Goal: Task Accomplishment & Management: Manage account settings

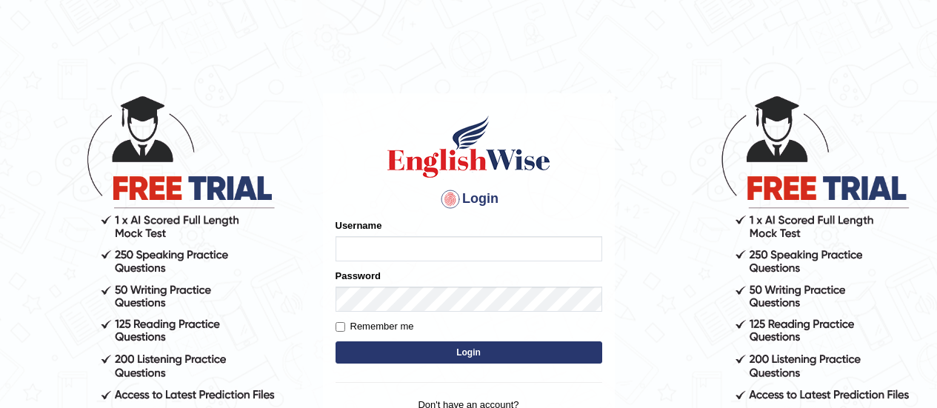
click at [361, 241] on input "Username" at bounding box center [468, 248] width 267 height 25
type input "somyang79"
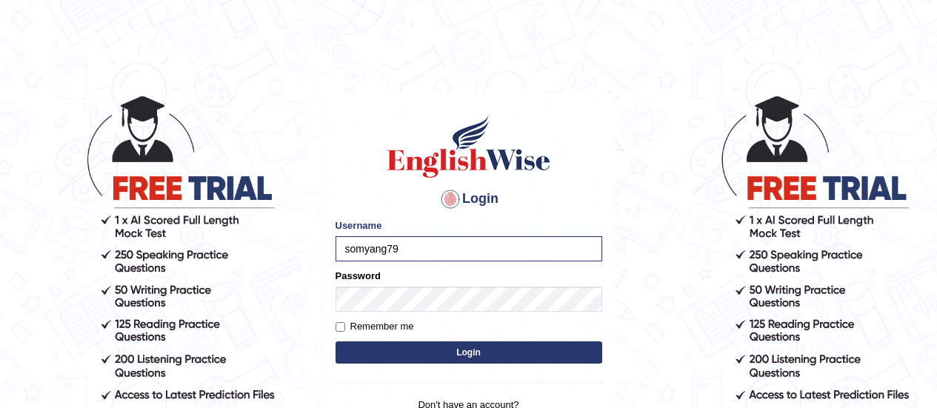
click at [421, 358] on button "Login" at bounding box center [468, 352] width 267 height 22
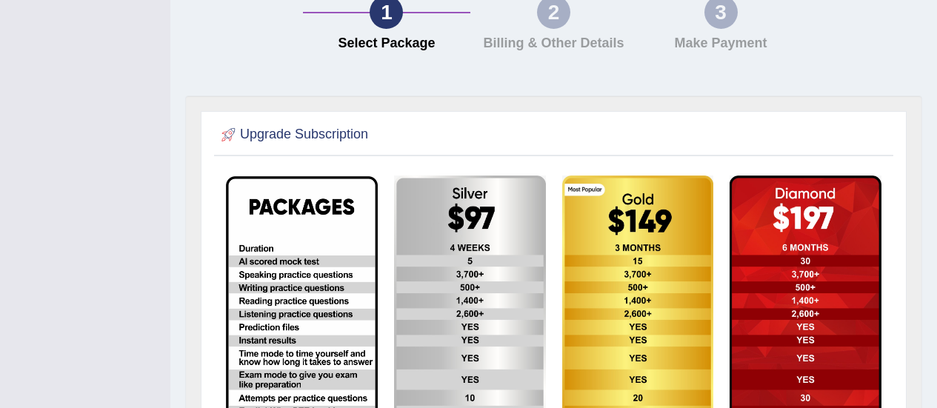
scroll to position [418, 0]
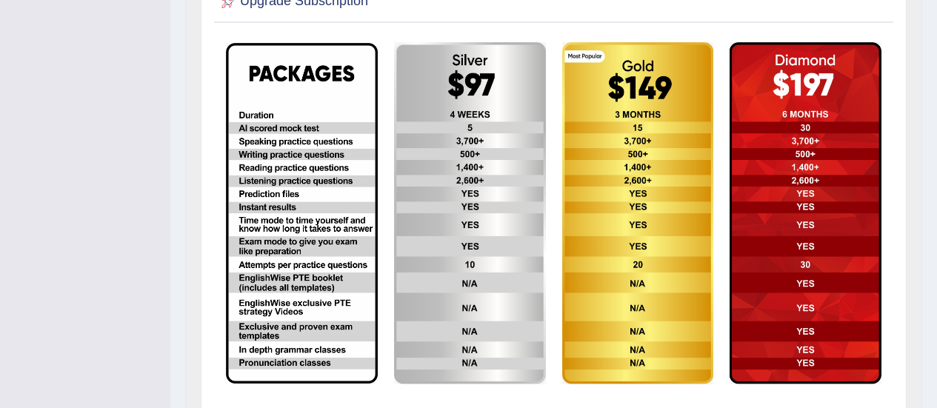
drag, startPoint x: 932, startPoint y: 303, endPoint x: 940, endPoint y: 14, distance: 288.8
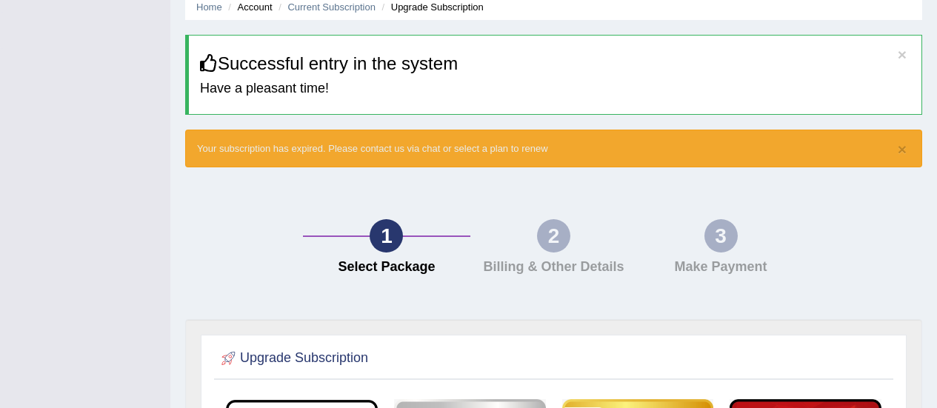
scroll to position [0, 0]
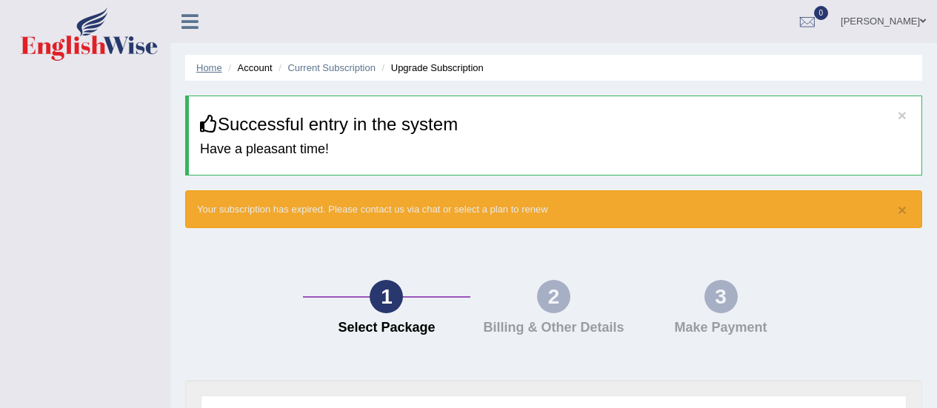
click at [209, 70] on link "Home" at bounding box center [209, 67] width 26 height 11
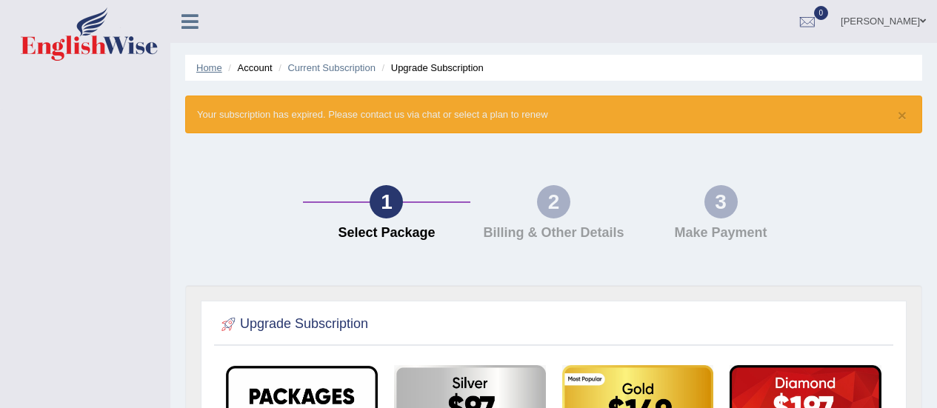
click at [213, 64] on link "Home" at bounding box center [209, 67] width 26 height 11
click at [648, 70] on ul "Home Account Current Subscription Upgrade Subscription" at bounding box center [553, 68] width 737 height 26
click at [215, 70] on link "Home" at bounding box center [209, 67] width 26 height 11
click at [910, 24] on link "sonam yangchen" at bounding box center [882, 19] width 107 height 38
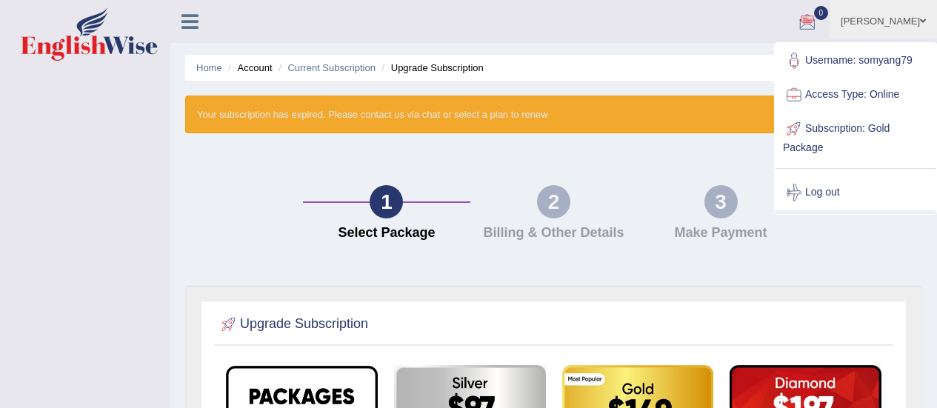
click at [811, 24] on div at bounding box center [807, 22] width 22 height 22
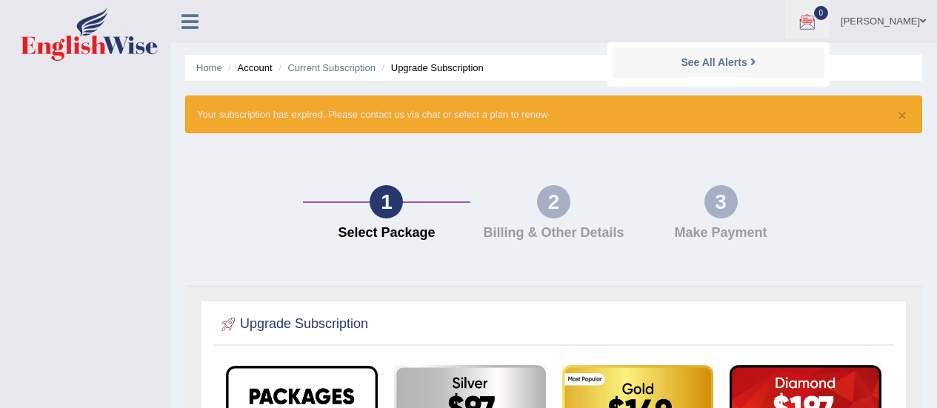
click at [811, 24] on div at bounding box center [807, 22] width 22 height 22
click at [922, 17] on span at bounding box center [923, 21] width 6 height 10
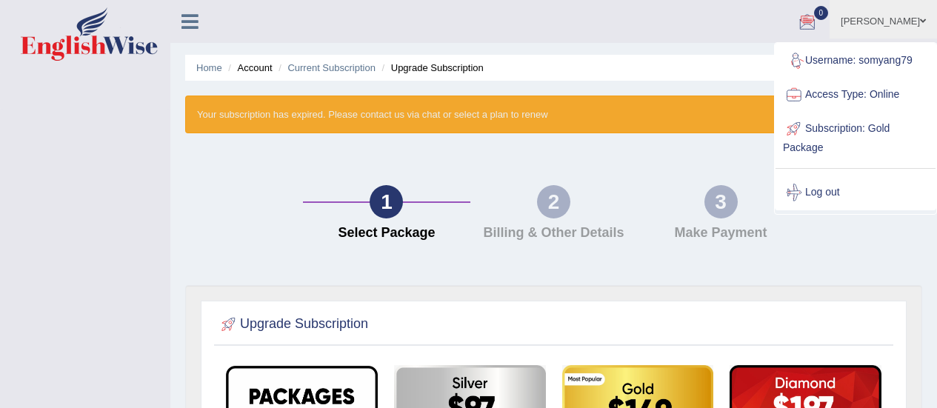
click at [874, 96] on link "Access Type: Online" at bounding box center [855, 95] width 160 height 34
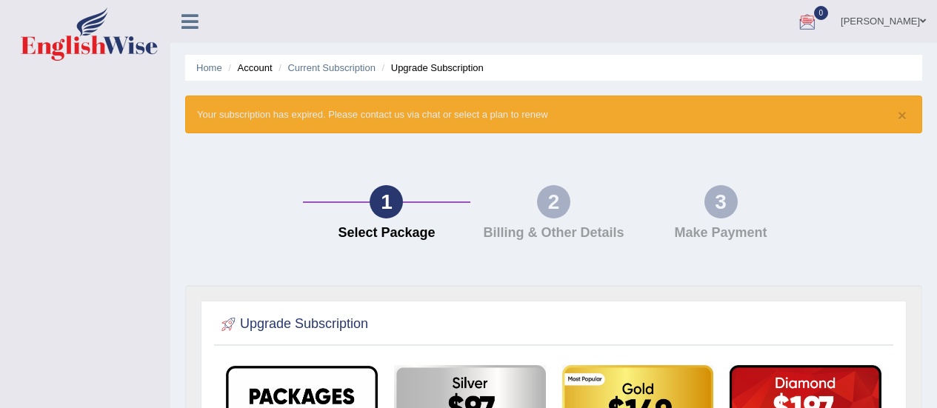
click at [897, 21] on link "[PERSON_NAME]" at bounding box center [882, 19] width 107 height 38
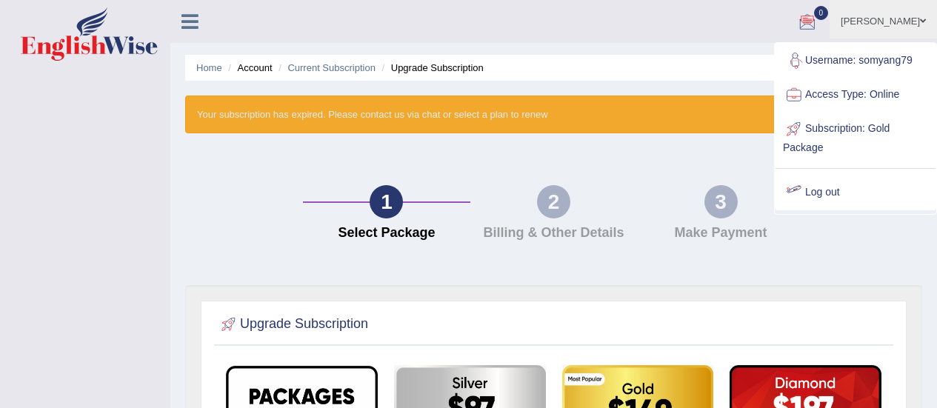
click at [823, 192] on link "Log out" at bounding box center [855, 192] width 160 height 34
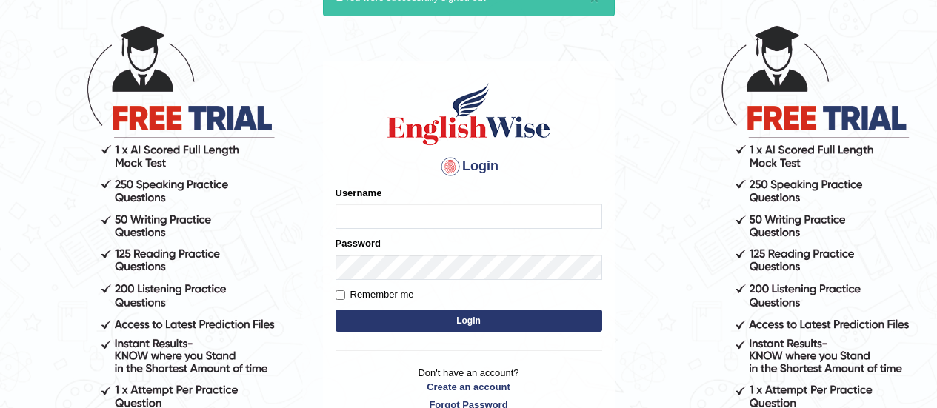
scroll to position [66, 0]
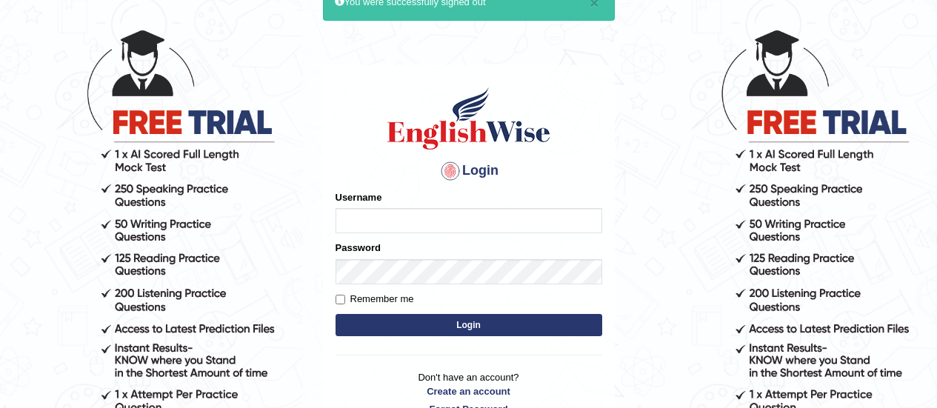
click at [817, 114] on body "× You were successfully signed out Login Please fix the following errors: Usern…" at bounding box center [468, 185] width 937 height 408
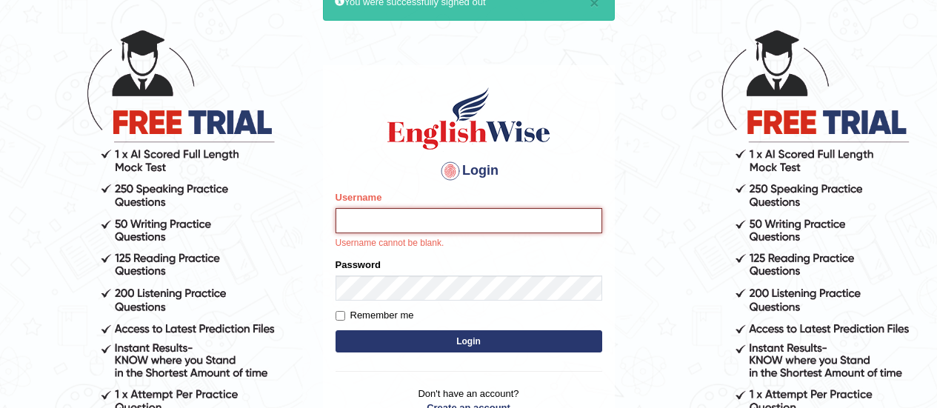
click at [409, 216] on input "Username" at bounding box center [468, 220] width 267 height 25
type input "somyang79"
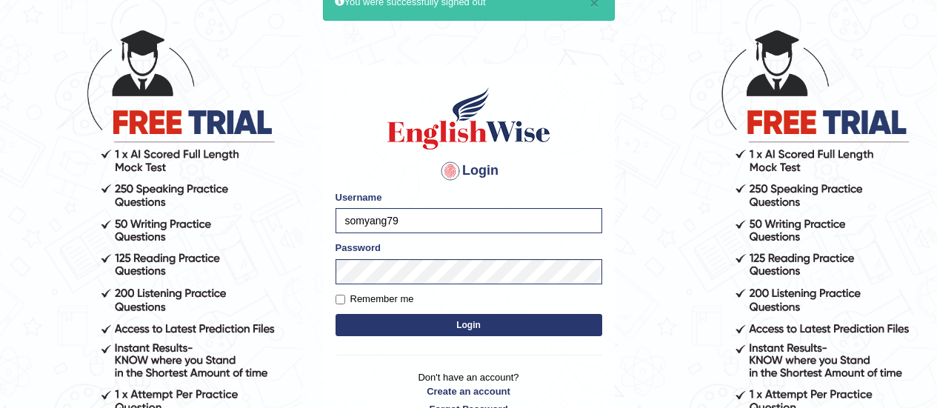
click at [441, 333] on button "Login" at bounding box center [468, 325] width 267 height 22
click at [469, 329] on button "Login" at bounding box center [468, 325] width 267 height 22
click at [465, 320] on button "Login" at bounding box center [468, 325] width 267 height 22
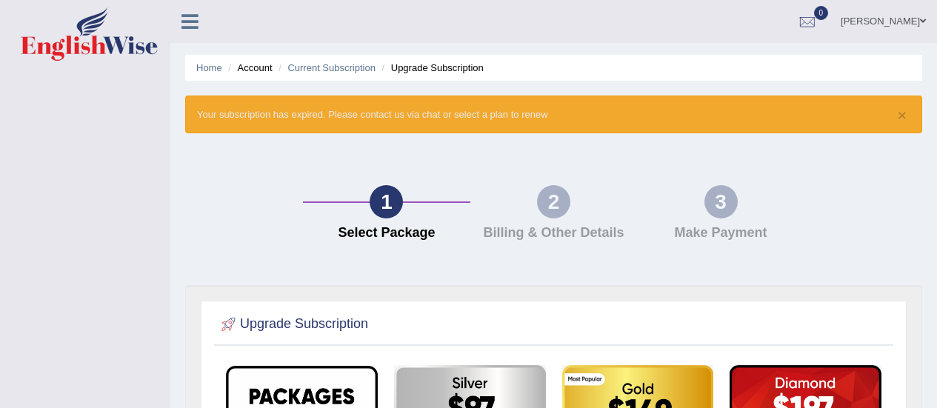
click at [190, 22] on icon at bounding box center [189, 21] width 17 height 19
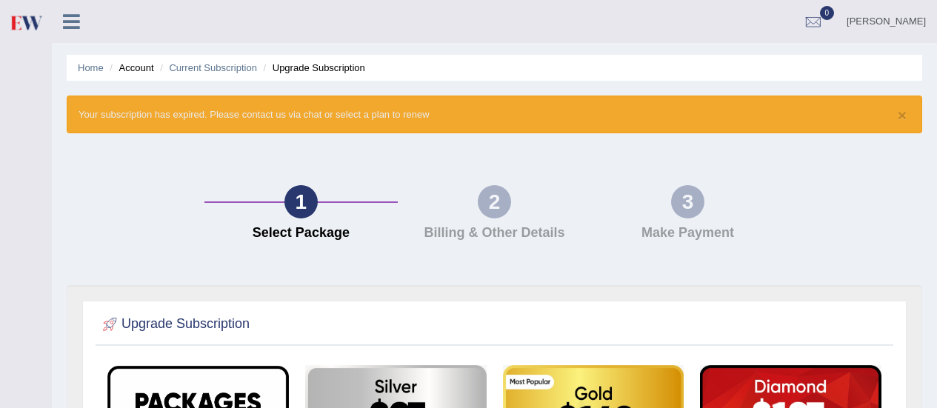
click at [69, 21] on icon at bounding box center [71, 21] width 17 height 19
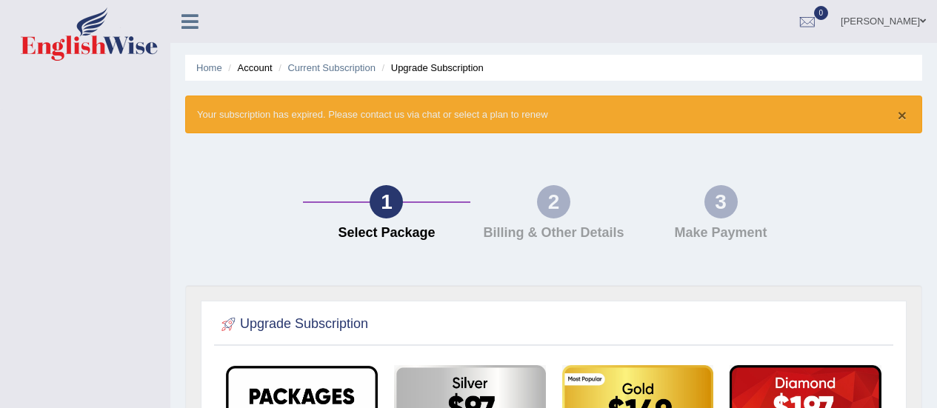
click at [901, 112] on button "×" at bounding box center [901, 115] width 9 height 16
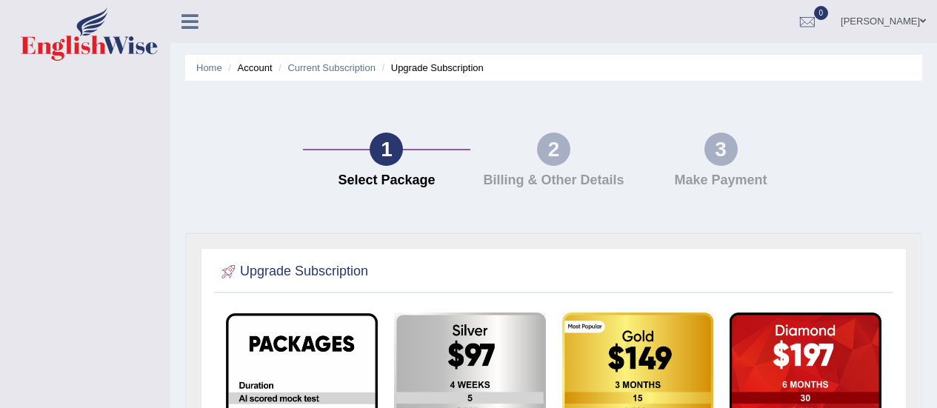
drag, startPoint x: 935, startPoint y: 167, endPoint x: 942, endPoint y: 208, distance: 42.1
click at [936, 208] on html "Toggle navigation sonam yangchen Toggle navigation Username: somyang79 Access T…" at bounding box center [468, 204] width 937 height 408
click at [91, 38] on img at bounding box center [89, 33] width 137 height 53
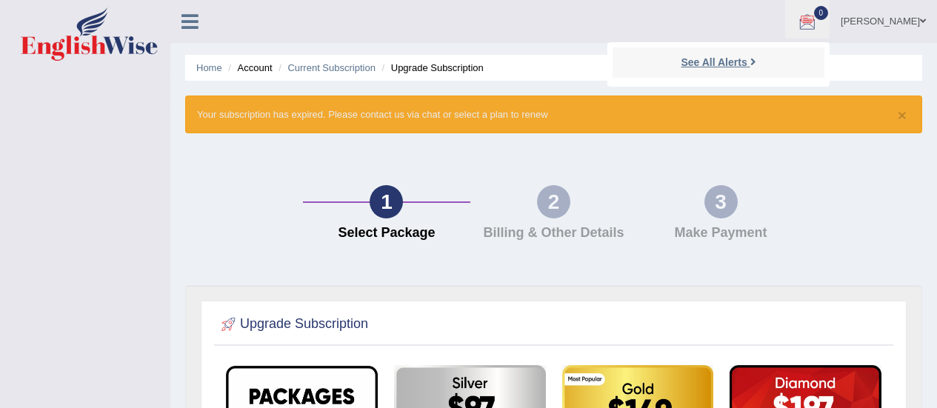
click at [737, 69] on link "See All Alerts" at bounding box center [718, 62] width 82 height 16
click at [814, 19] on div at bounding box center [807, 22] width 22 height 22
click at [737, 66] on strong "See All Alerts" at bounding box center [713, 62] width 66 height 12
click at [897, 22] on link "[PERSON_NAME]" at bounding box center [882, 19] width 107 height 38
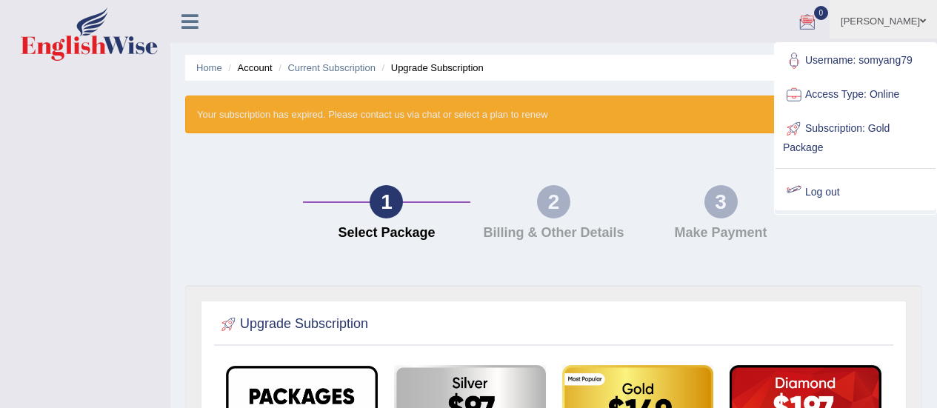
click at [808, 191] on link "Log out" at bounding box center [855, 192] width 160 height 34
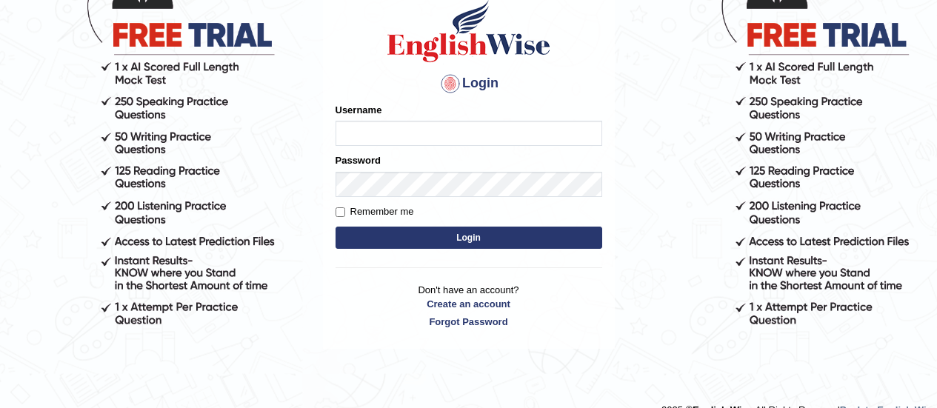
scroll to position [176, 0]
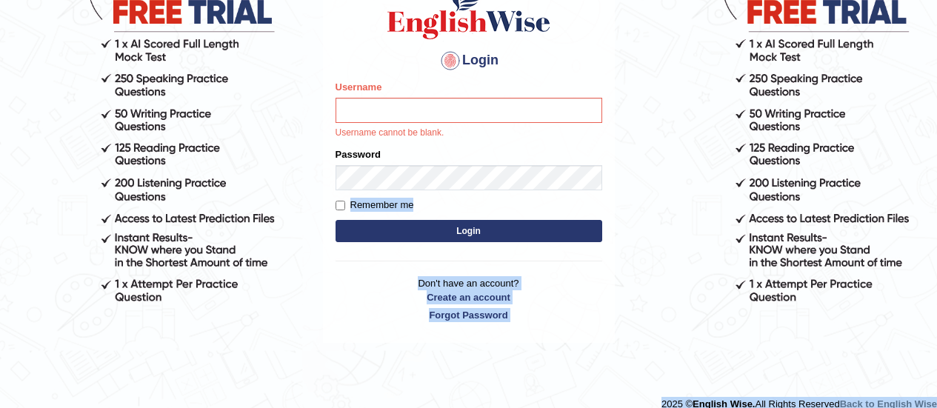
drag, startPoint x: 936, startPoint y: 329, endPoint x: 947, endPoint y: 378, distance: 50.1
click at [936, 232] on html "× You were successfully signed out Login Please fix the following errors: Usern…" at bounding box center [468, 28] width 937 height 408
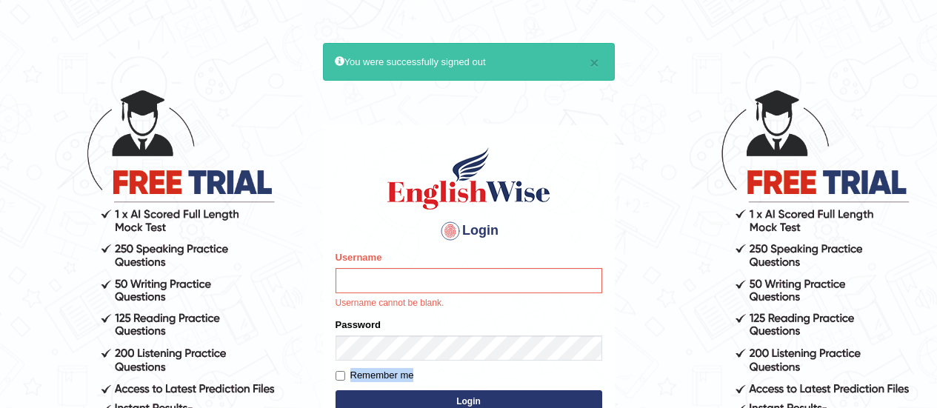
scroll to position [0, 0]
